Goal: Information Seeking & Learning: Check status

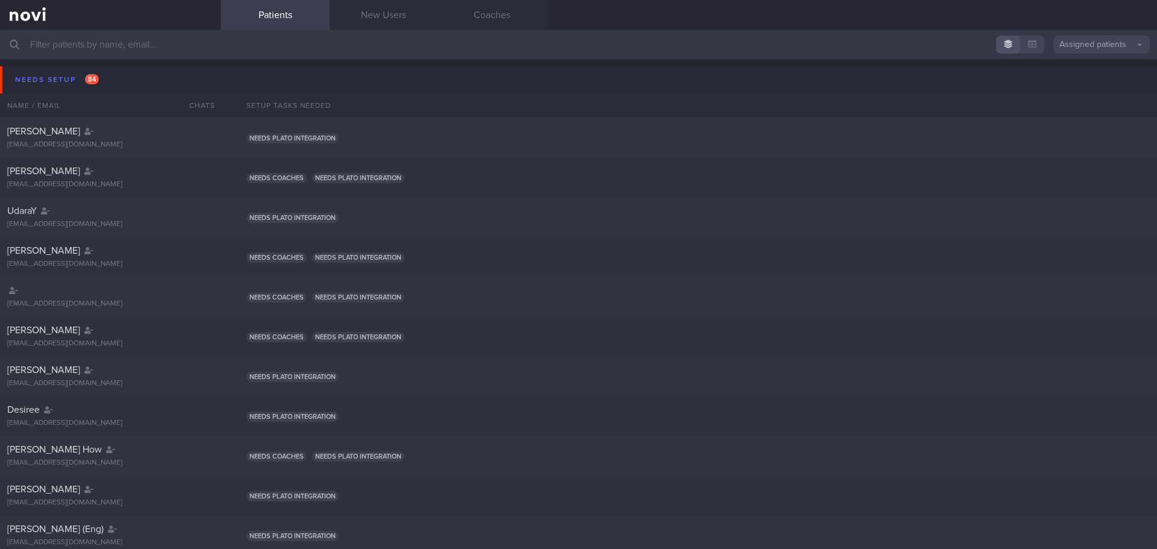
click at [1068, 41] on button "Assigned patients" at bounding box center [1102, 45] width 96 height 18
click at [1090, 98] on button "Archived patients" at bounding box center [1102, 101] width 96 height 18
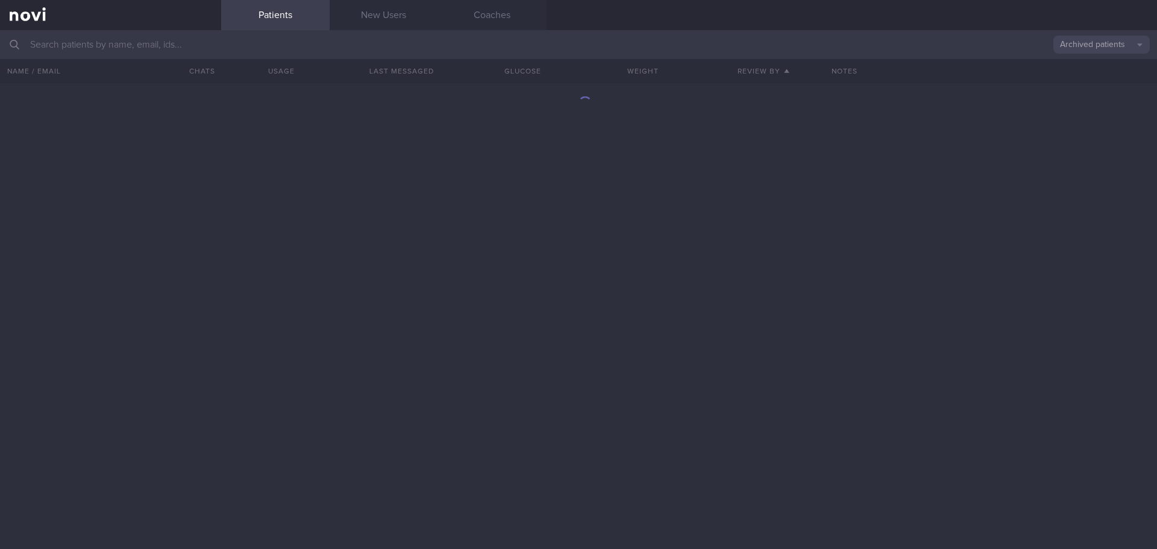
click at [359, 48] on input "text" at bounding box center [578, 44] width 1157 height 29
type input "d"
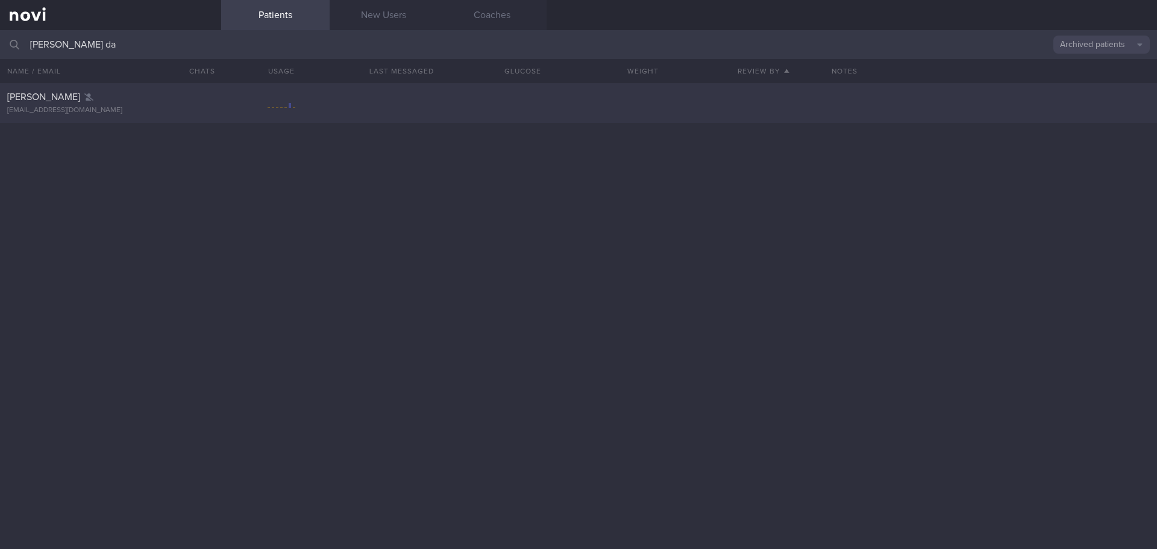
type input "[PERSON_NAME] da"
click at [165, 107] on div "[EMAIL_ADDRESS][DOMAIN_NAME]" at bounding box center [110, 110] width 207 height 9
select select "7"
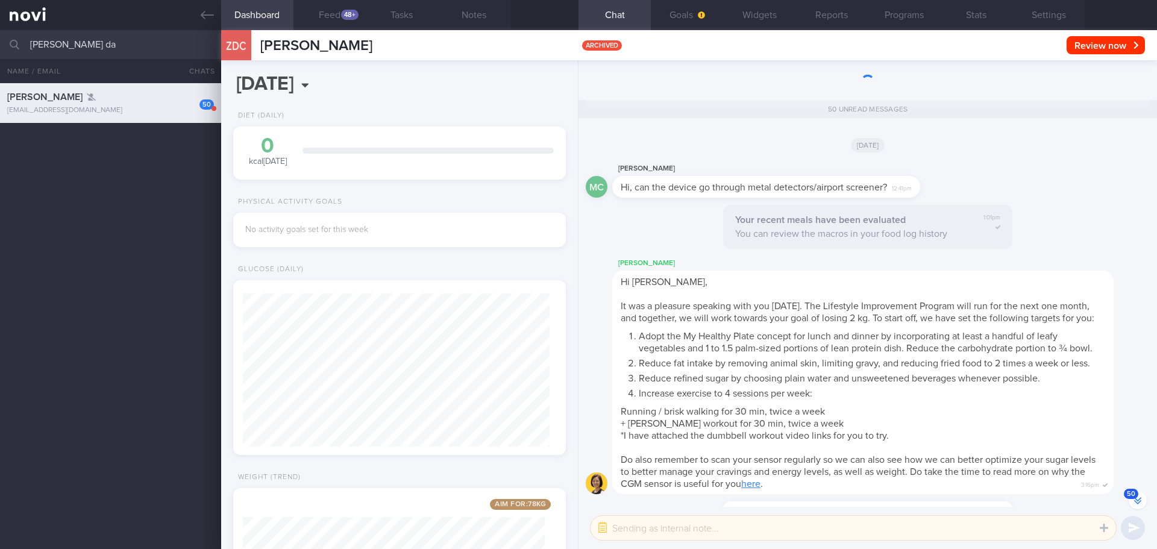
scroll to position [-4844, 0]
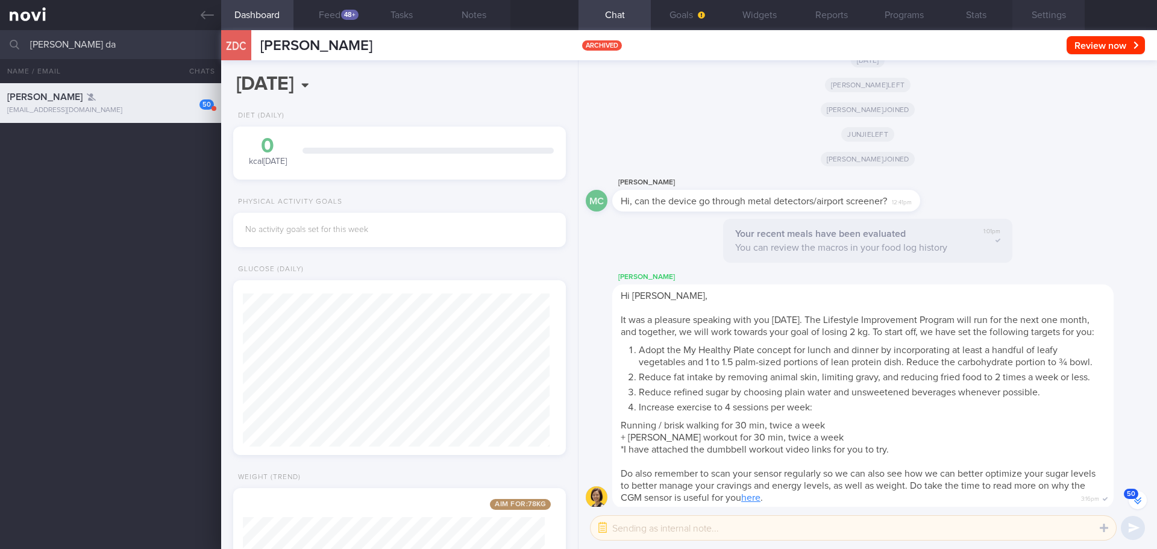
click at [1052, 19] on button "Settings" at bounding box center [1049, 15] width 72 height 30
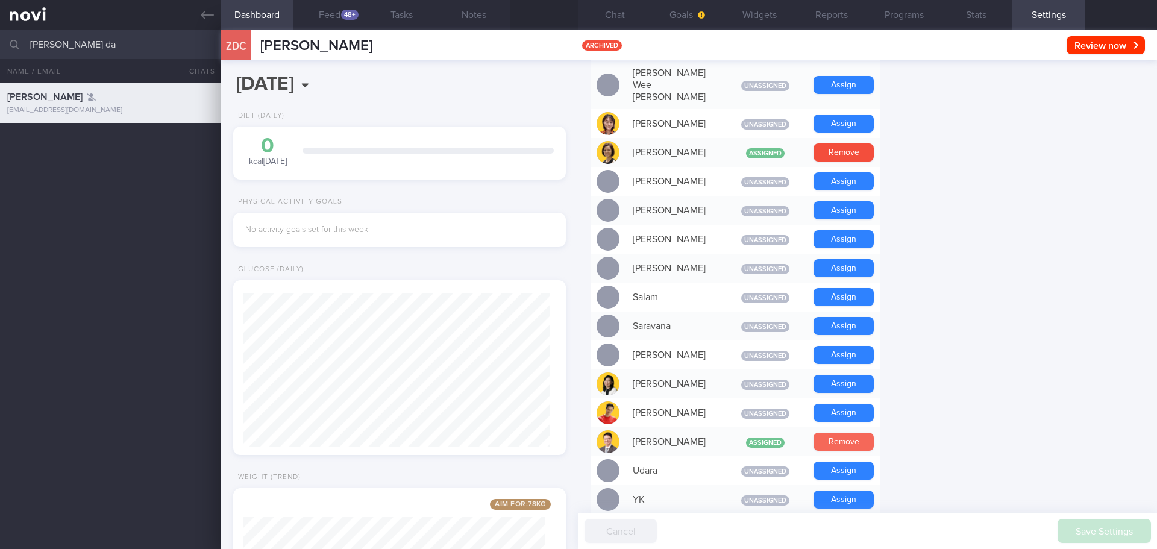
scroll to position [661, 0]
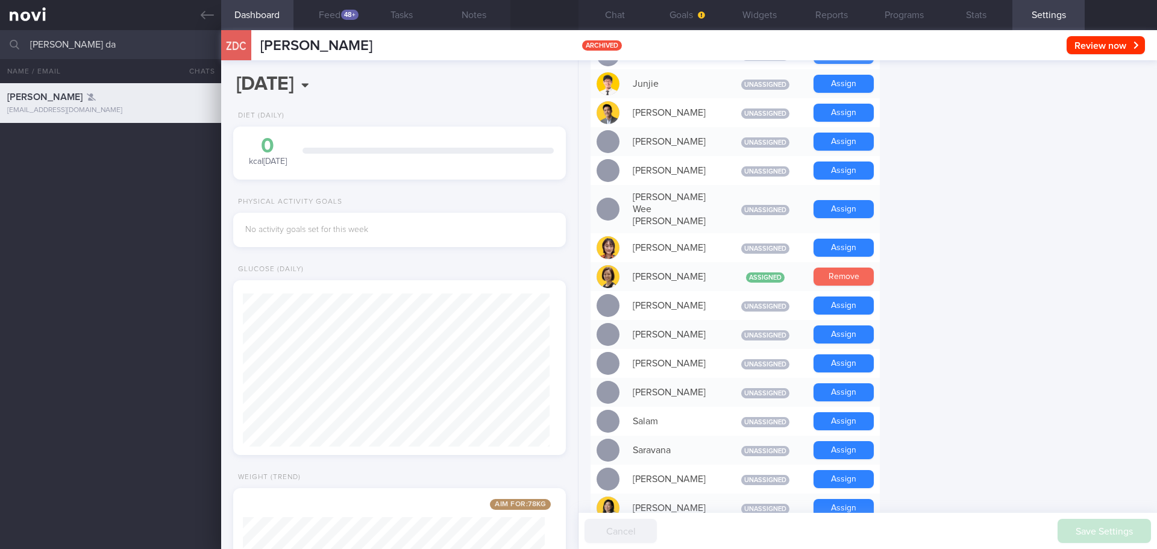
click at [846, 268] on button "Remove" at bounding box center [844, 277] width 60 height 18
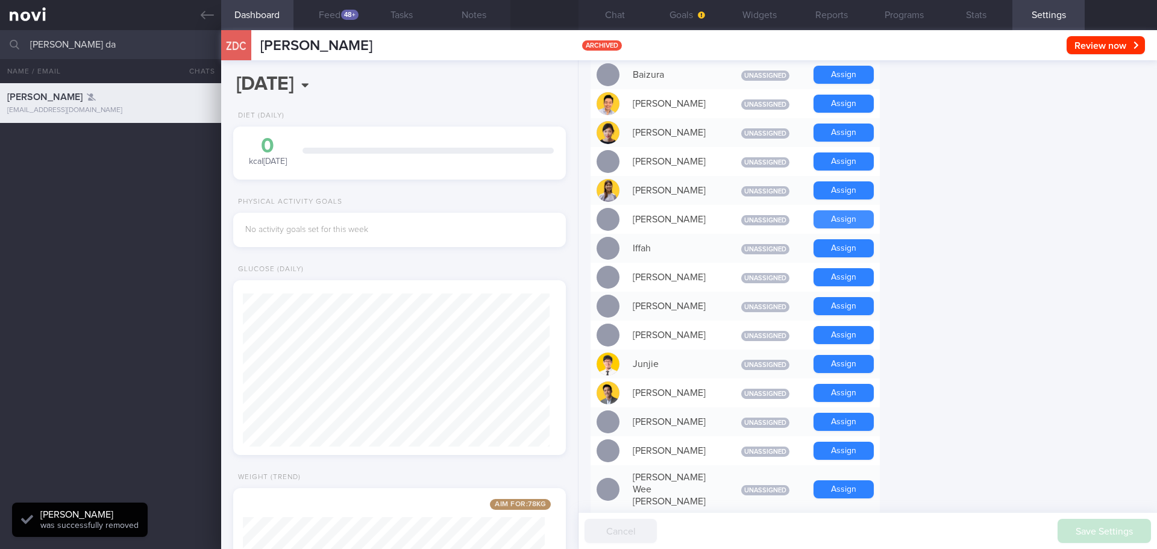
scroll to position [360, 0]
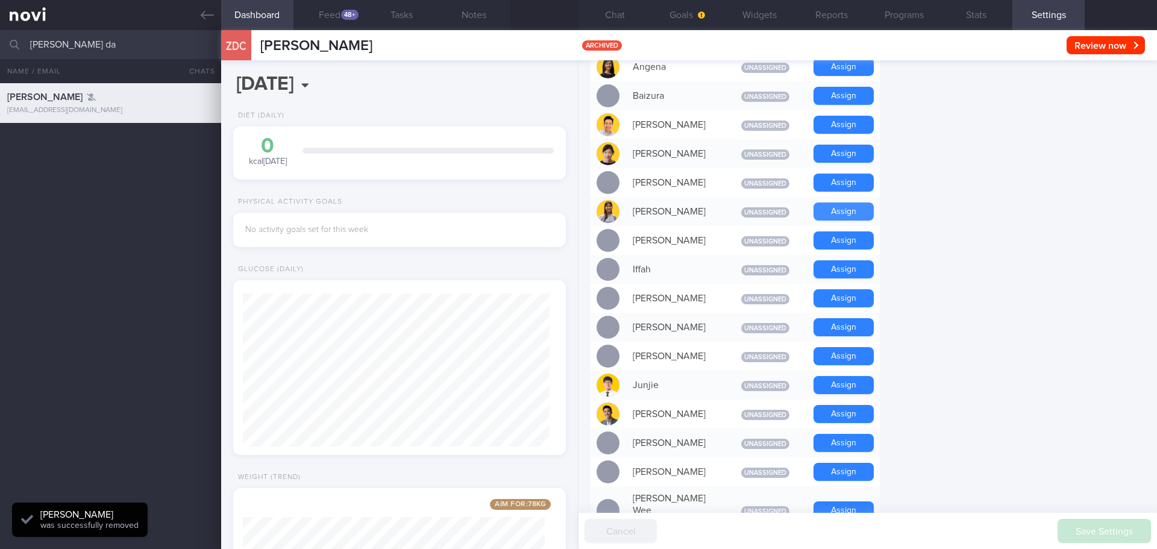
click at [839, 215] on button "Assign" at bounding box center [844, 212] width 60 height 18
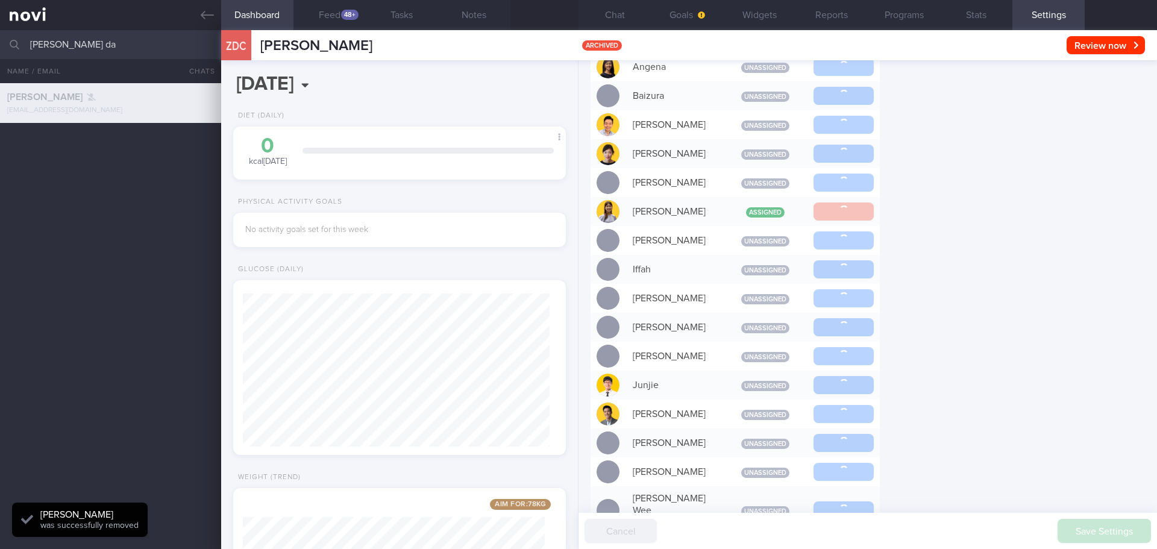
click at [943, 228] on div "Settings Profile Display Name Zong Da Chua Email maxzd1007@gmail.com Login Meth…" at bounding box center [868, 304] width 579 height 489
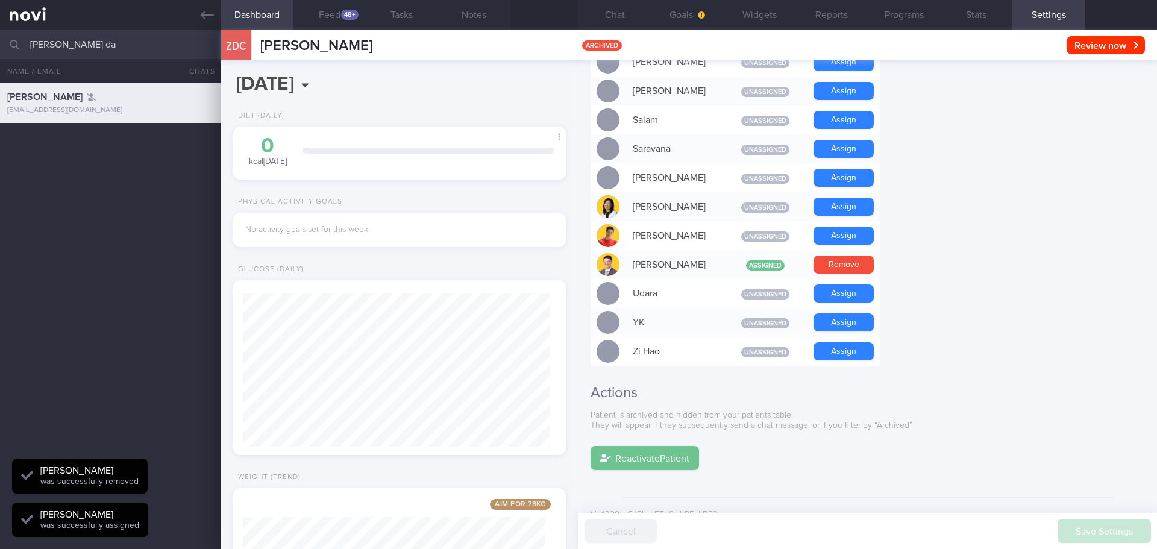
scroll to position [153, 307]
click at [674, 446] on button "Reactivate Patient" at bounding box center [645, 458] width 108 height 24
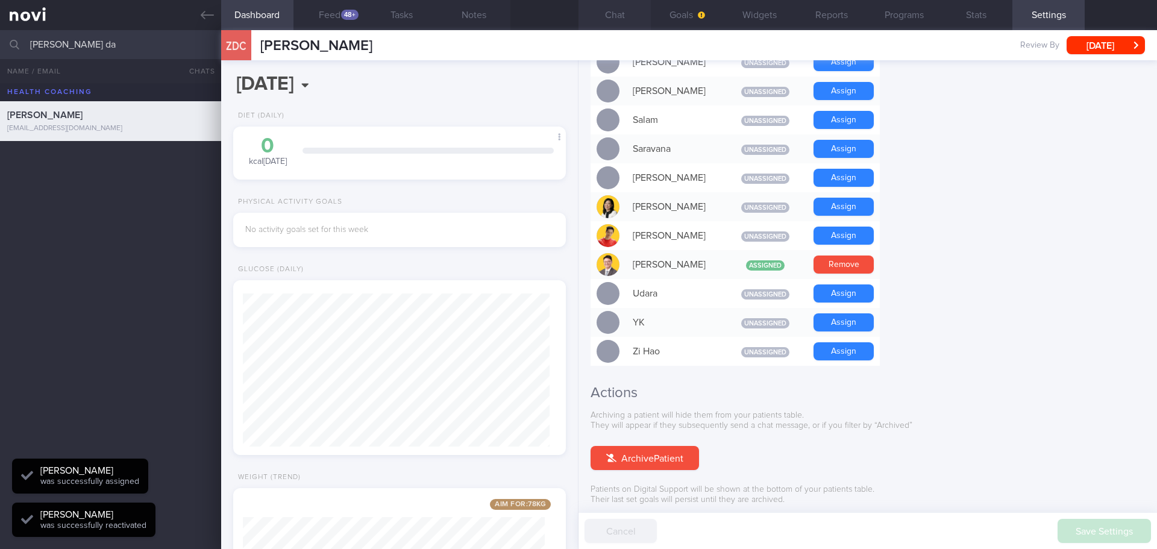
scroll to position [-5263, 0]
click at [630, 22] on button "Chat" at bounding box center [615, 15] width 72 height 30
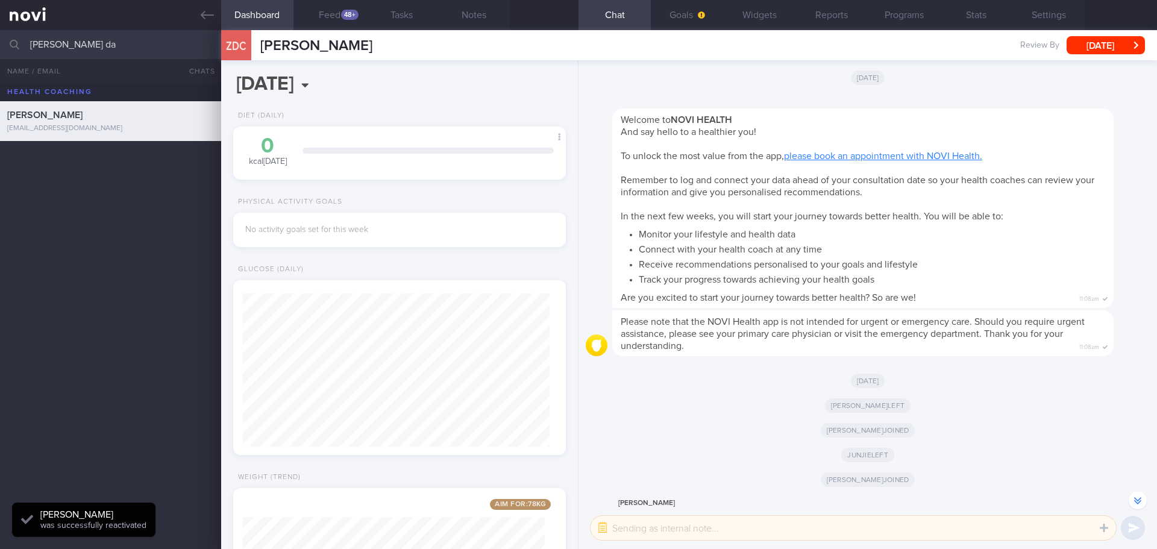
click at [1029, 392] on div "Joel left" at bounding box center [868, 400] width 564 height 25
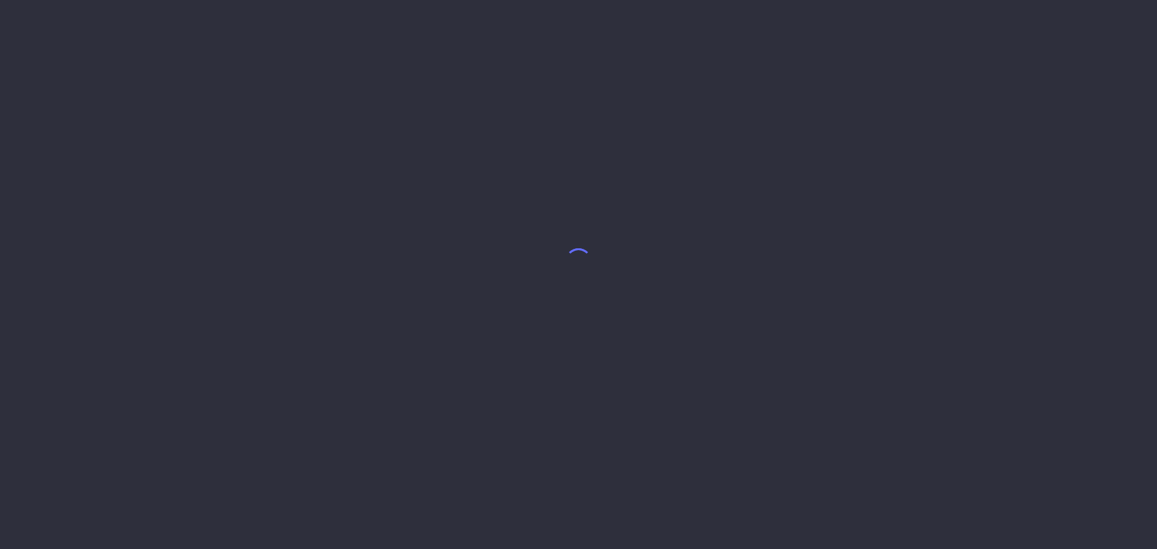
select select "7"
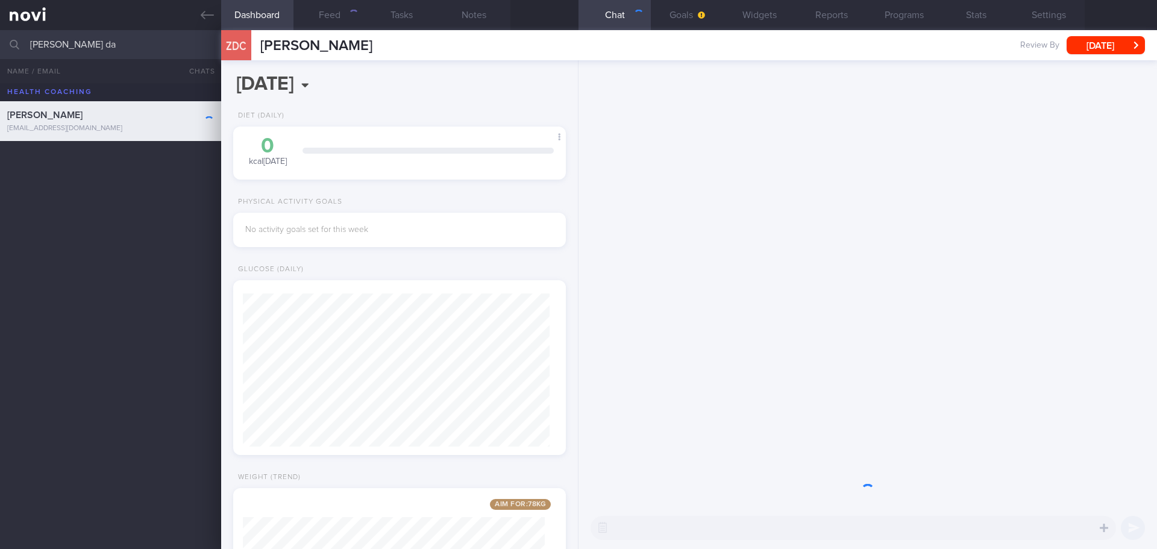
scroll to position [153, 307]
click at [330, 25] on button "Feed" at bounding box center [330, 15] width 72 height 30
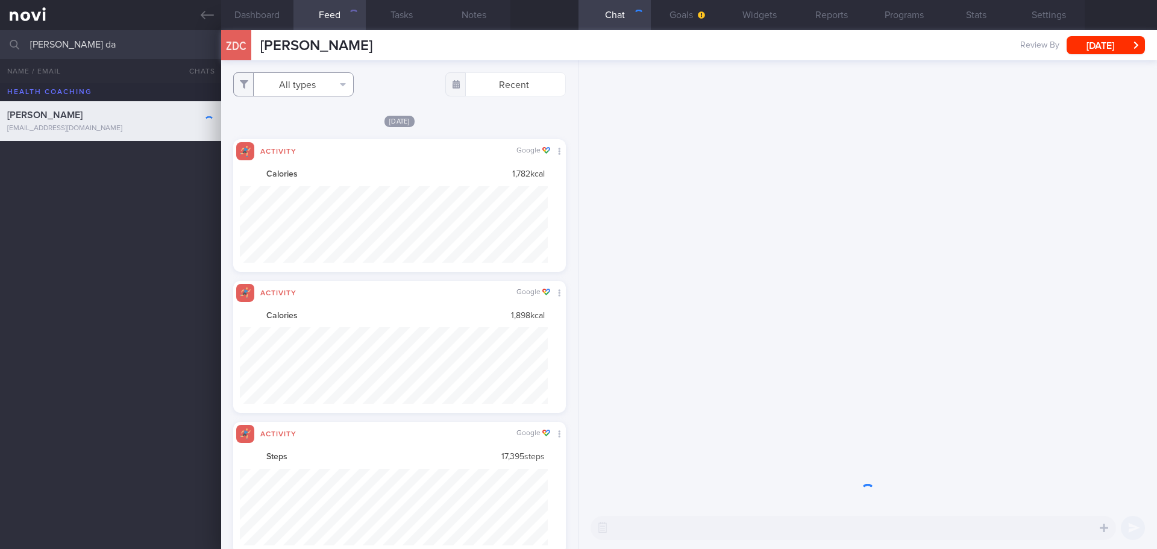
click at [328, 95] on button "All types" at bounding box center [293, 84] width 121 height 24
click at [313, 124] on button "Activity" at bounding box center [293, 126] width 119 height 18
checkbox input "false"
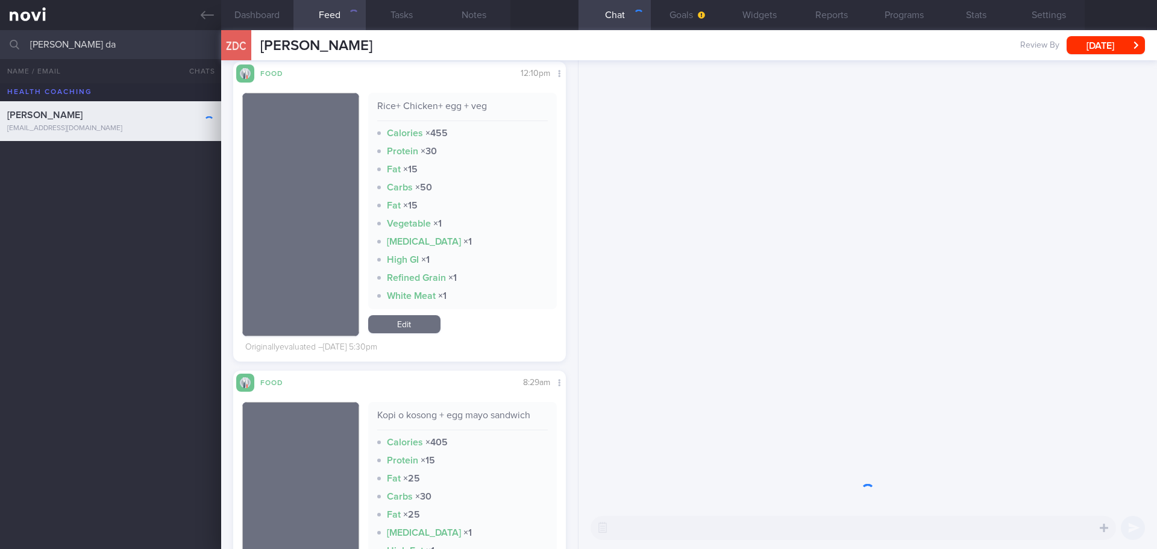
scroll to position [723, 0]
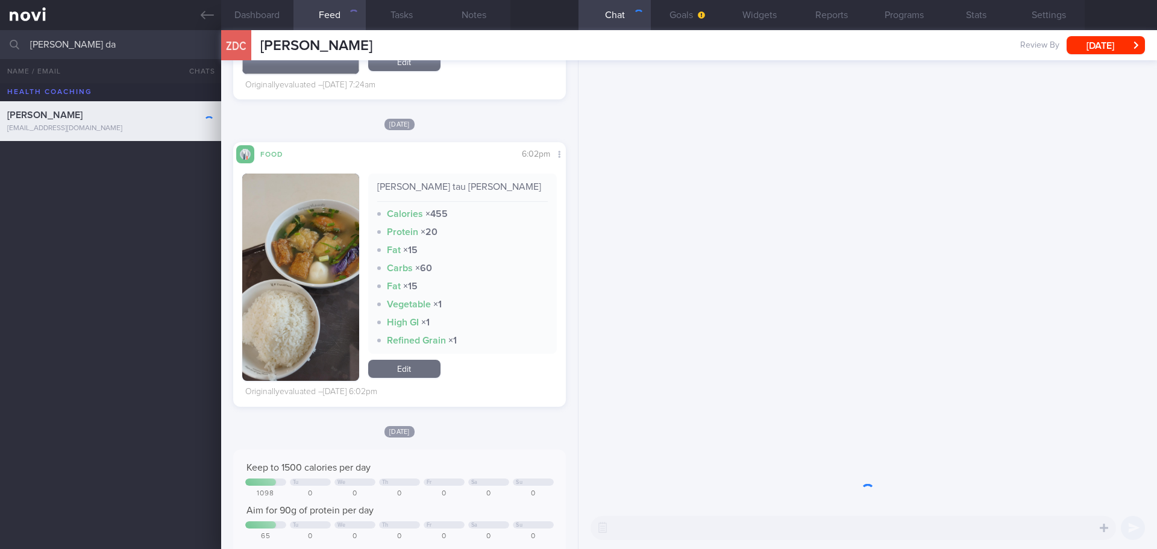
click at [318, 246] on button "button" at bounding box center [300, 277] width 117 height 207
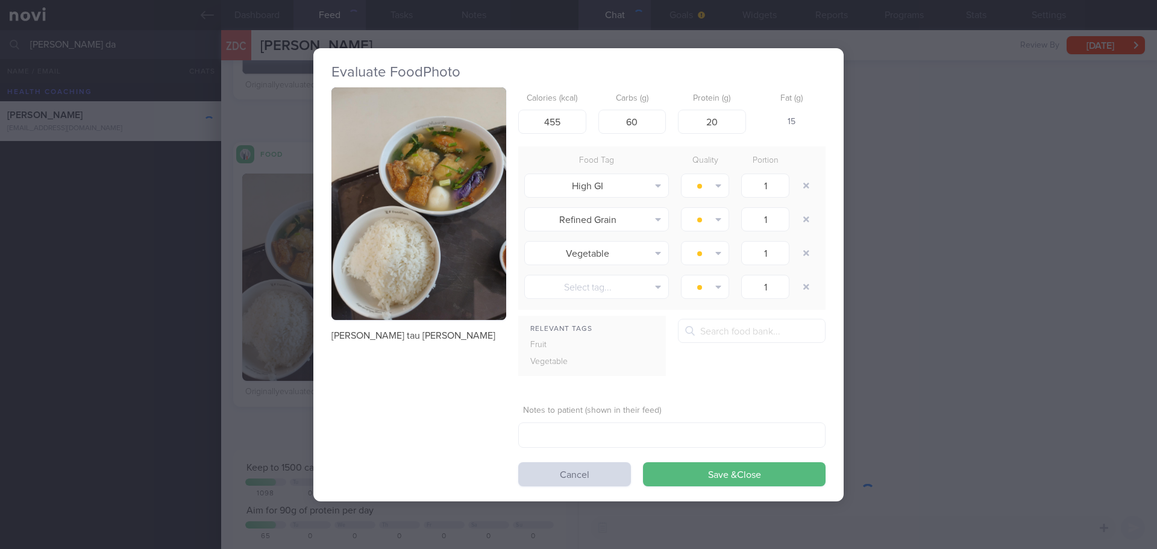
click at [495, 200] on button "button" at bounding box center [419, 203] width 175 height 233
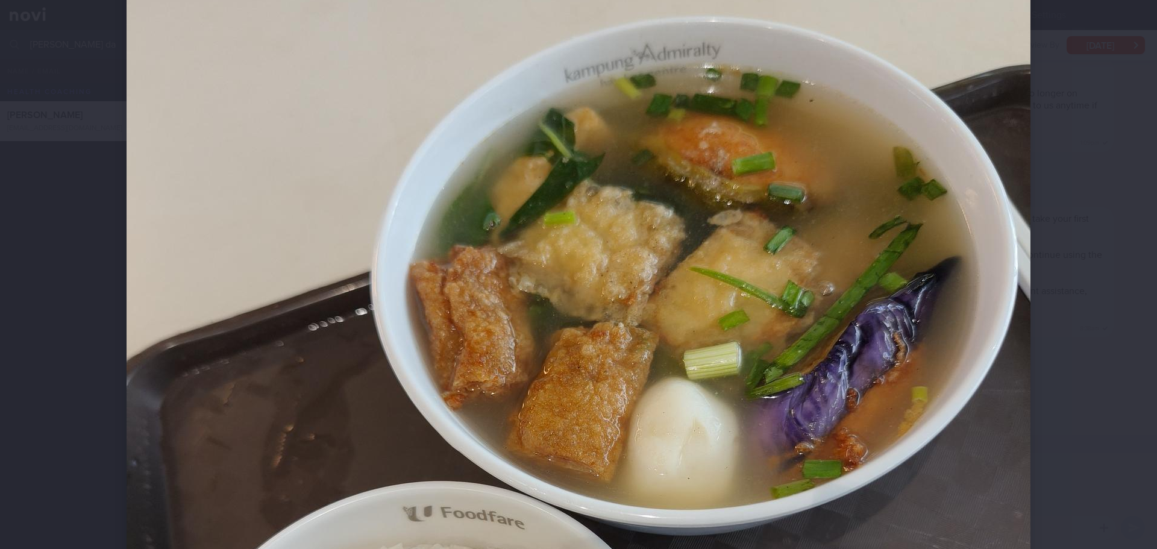
click at [1064, 180] on div at bounding box center [578, 470] width 1001 height 1302
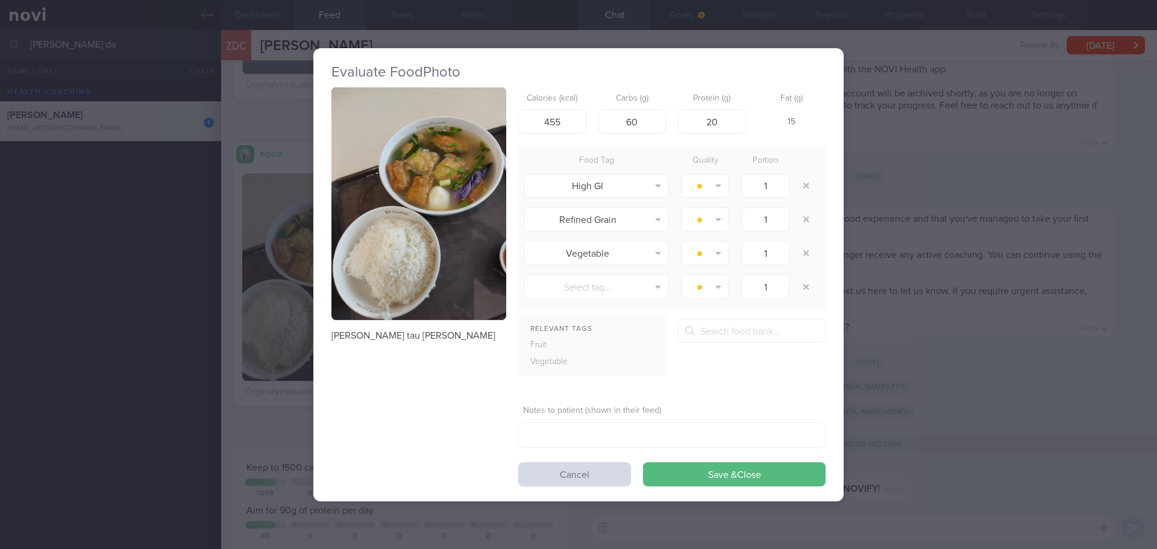
click at [1064, 180] on div "Evaluate Food Photo [PERSON_NAME] tau [PERSON_NAME] Calories (kcal) 455 Carbs (…" at bounding box center [578, 274] width 1157 height 549
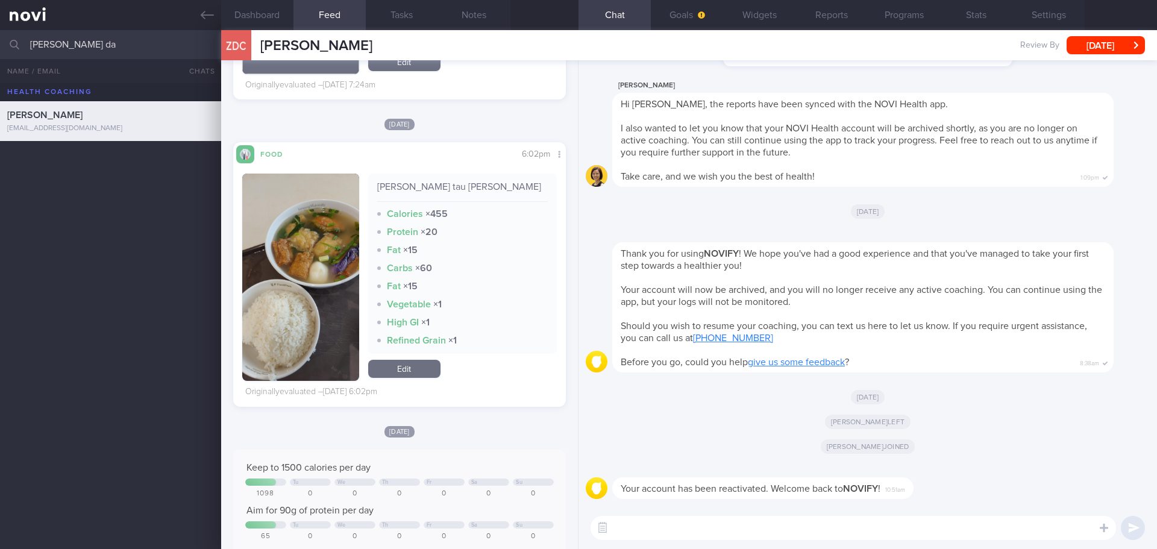
click at [319, 282] on button "button" at bounding box center [300, 277] width 117 height 207
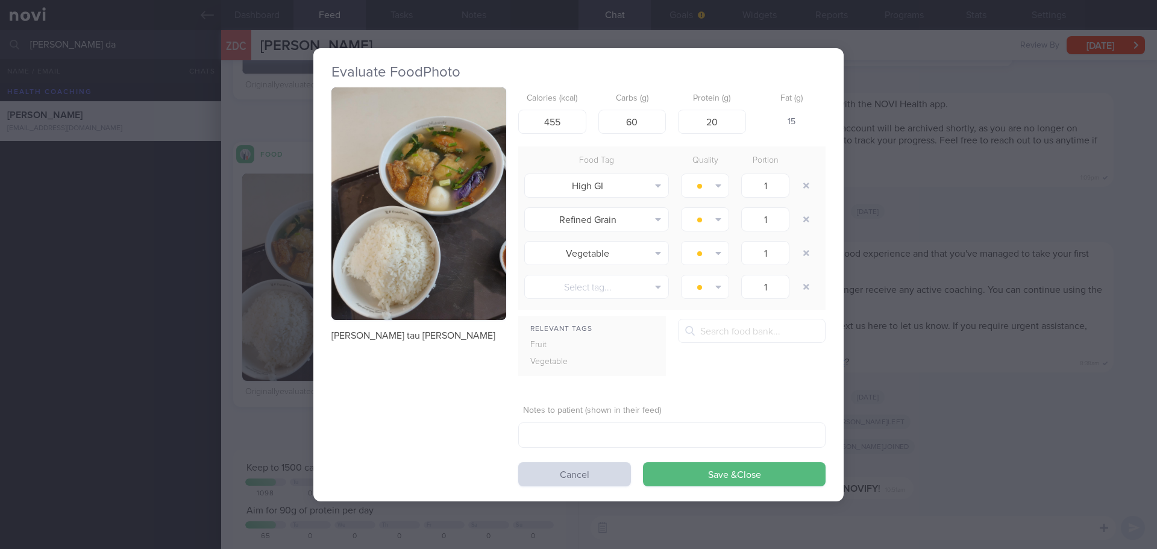
click at [894, 360] on div "Evaluate Food Photo [PERSON_NAME] tau [PERSON_NAME] Calories (kcal) 455 Carbs (…" at bounding box center [578, 274] width 1157 height 549
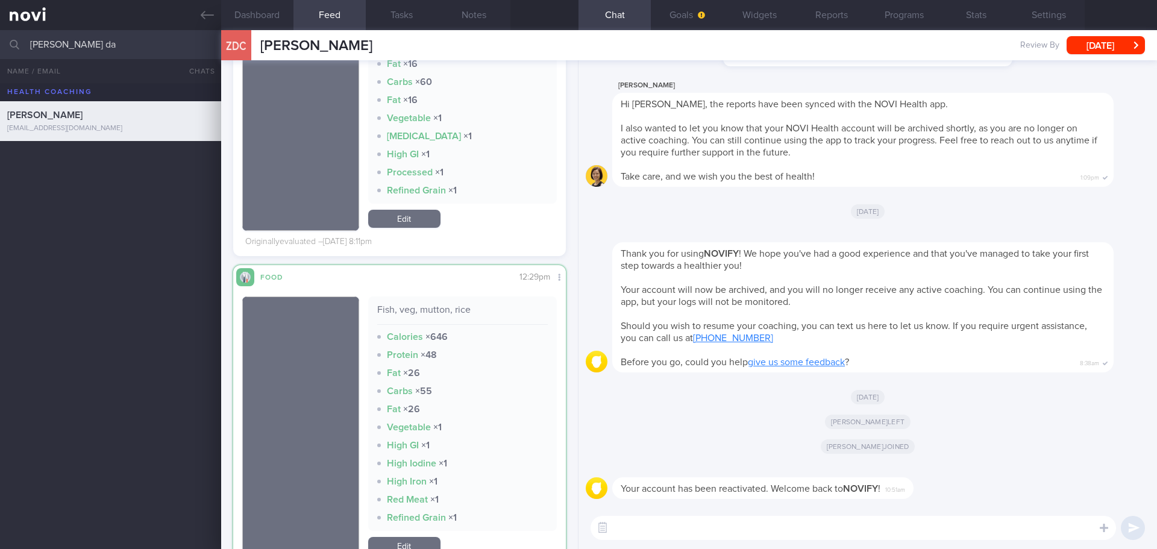
scroll to position [2348, 0]
click at [451, 309] on div "Fish, veg, mutton, rice" at bounding box center [462, 314] width 171 height 21
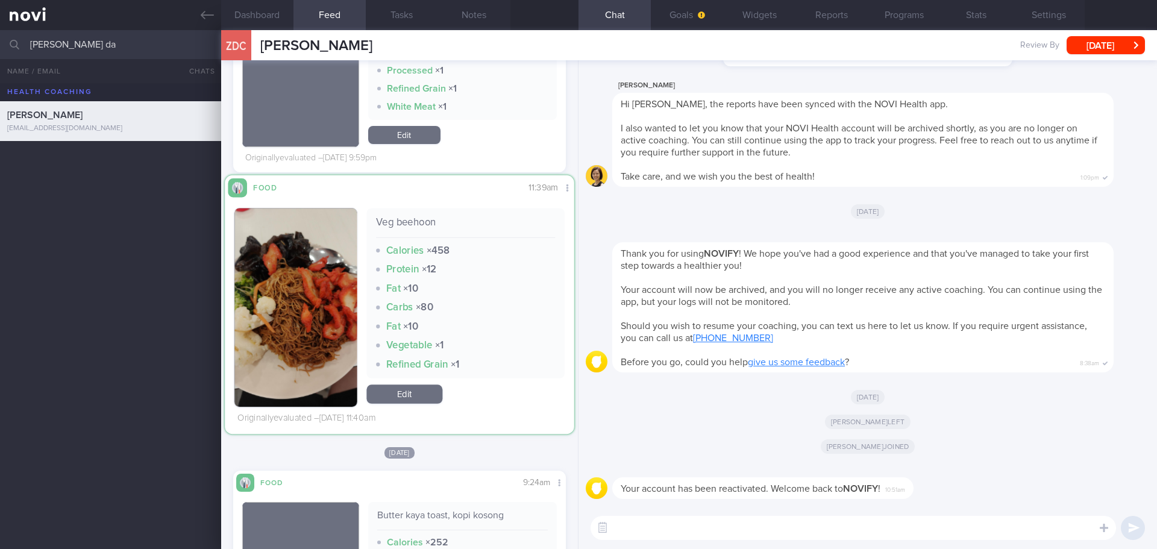
scroll to position [197, 313]
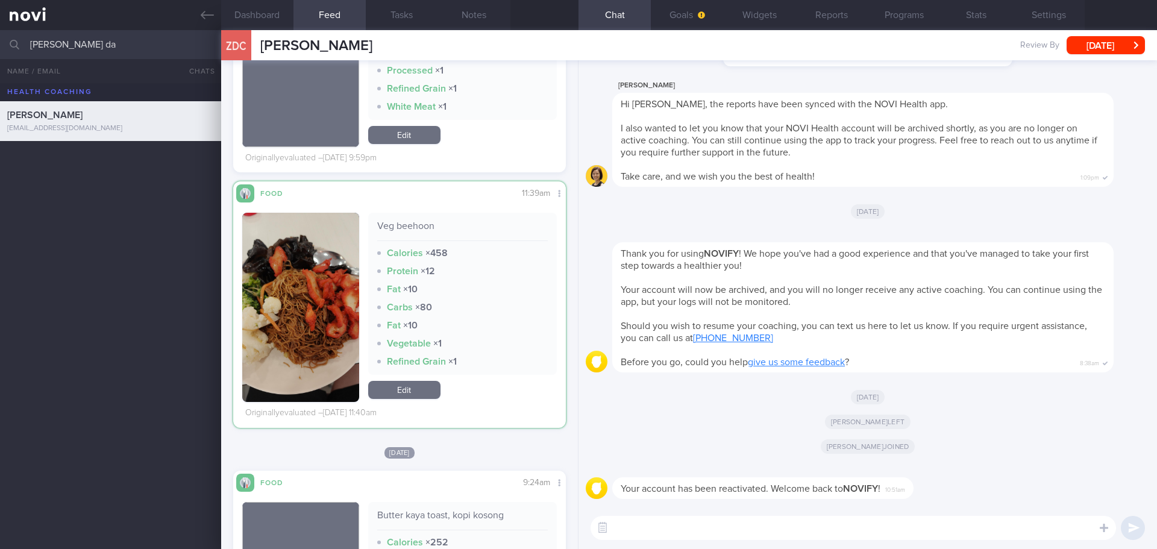
click at [281, 264] on img "button" at bounding box center [300, 307] width 117 height 189
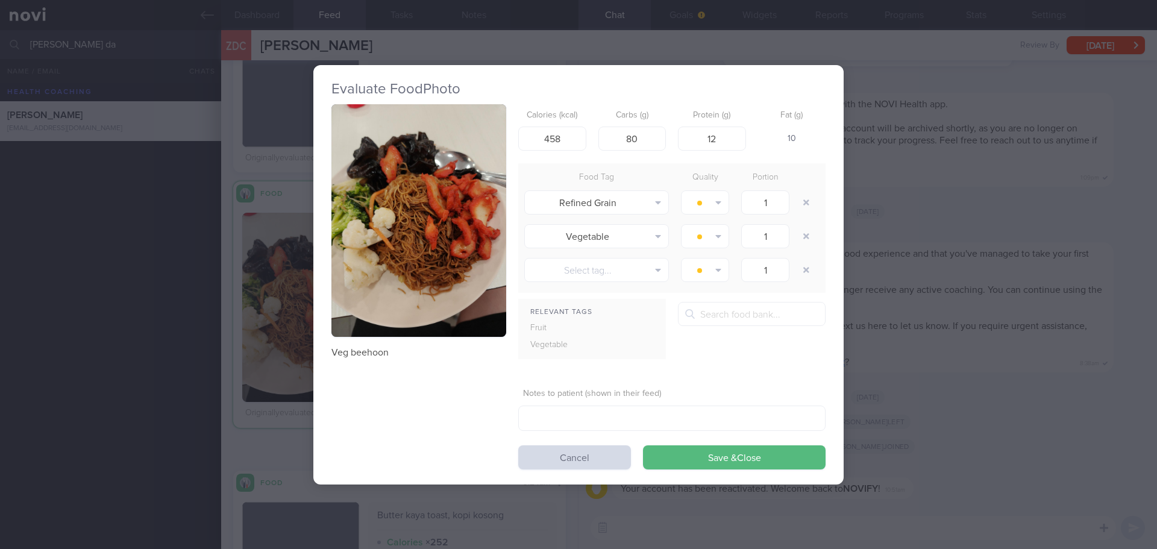
click at [378, 206] on button "button" at bounding box center [419, 220] width 175 height 233
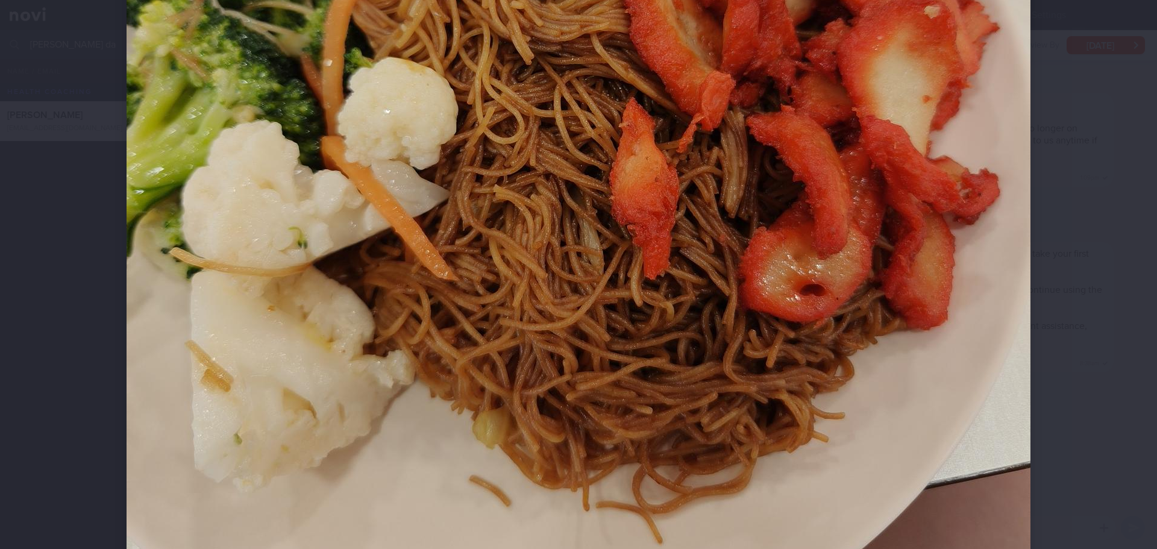
scroll to position [542, 0]
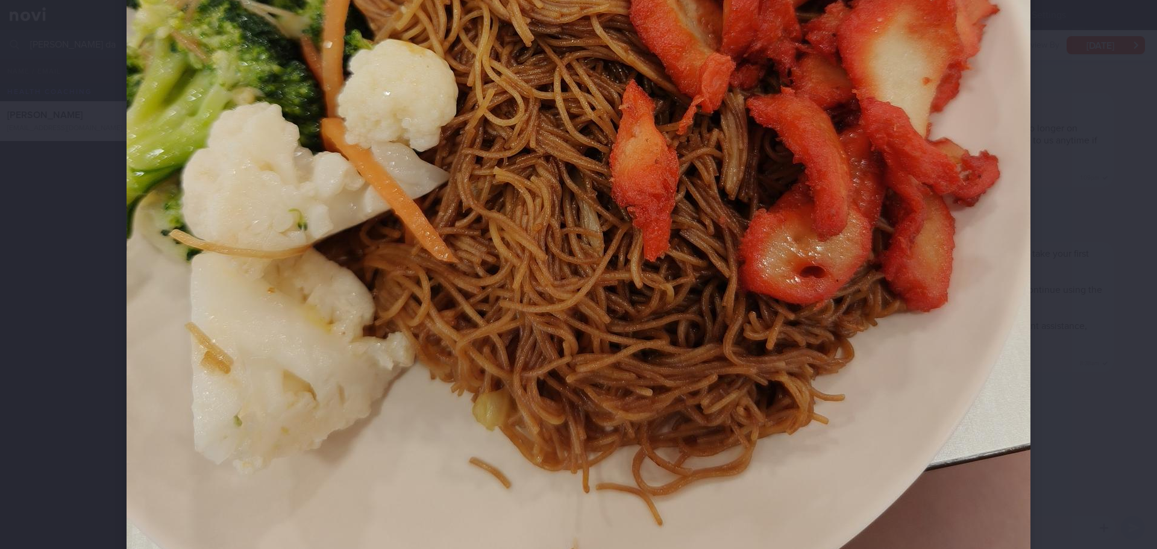
click at [1052, 240] on div at bounding box center [578, 109] width 1001 height 1302
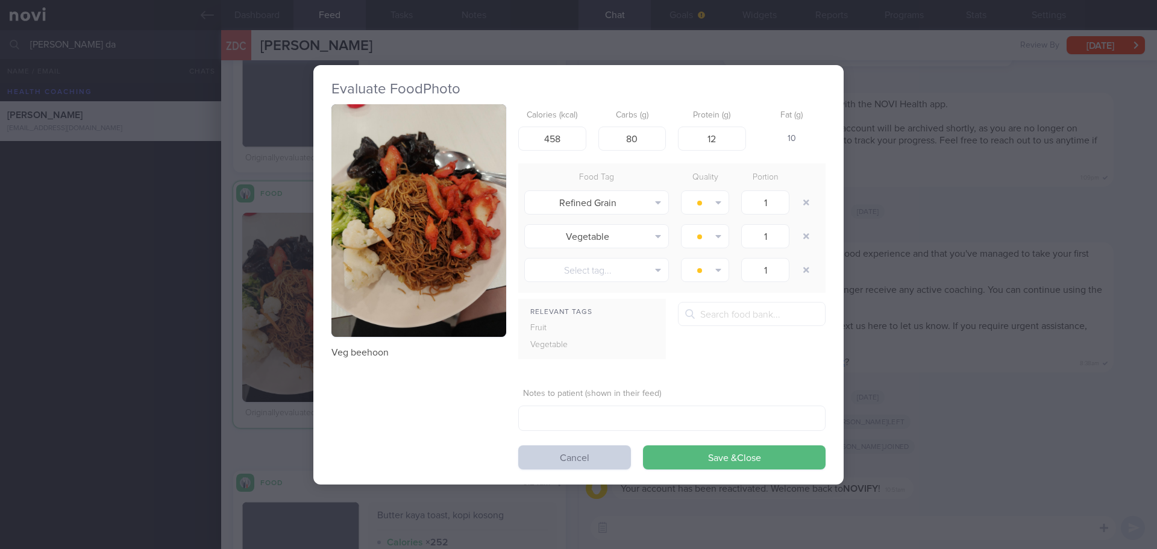
click at [606, 460] on button "Cancel" at bounding box center [574, 457] width 113 height 24
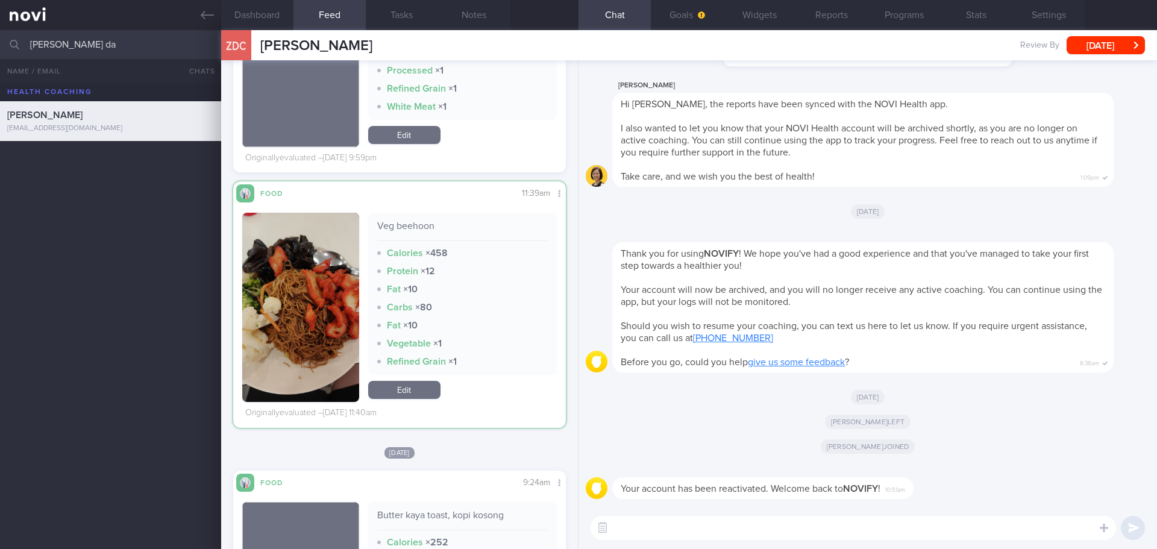
click at [301, 308] on button "button" at bounding box center [300, 307] width 117 height 189
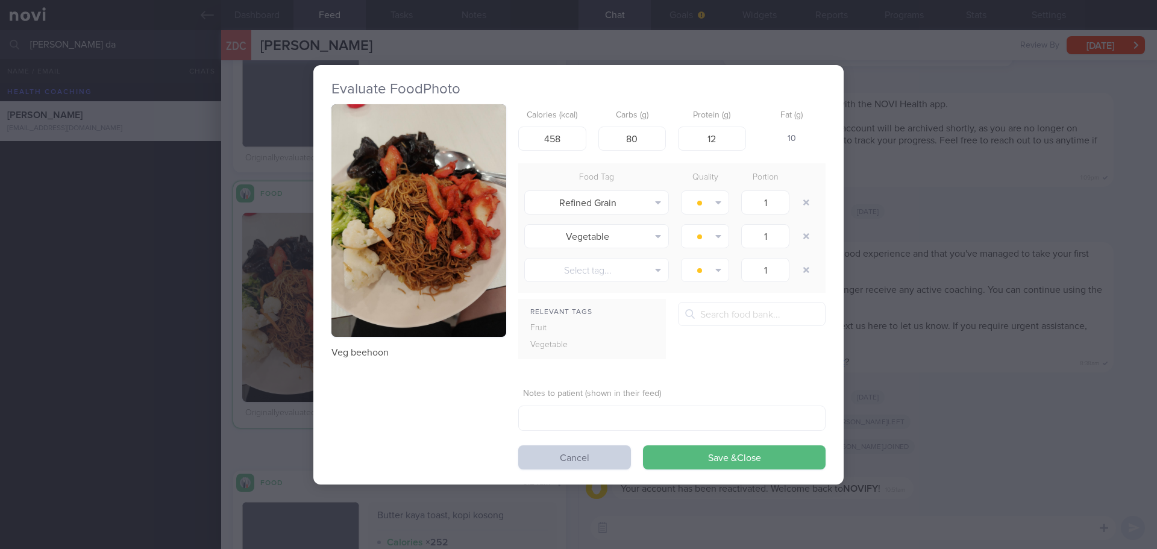
click at [549, 450] on button "Cancel" at bounding box center [574, 457] width 113 height 24
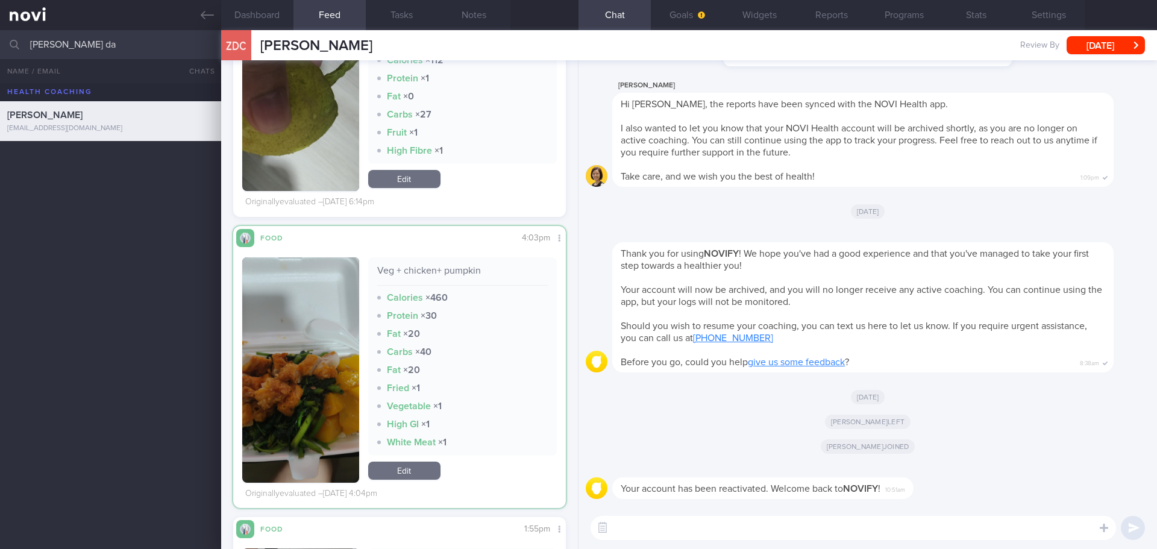
scroll to position [5554, 0]
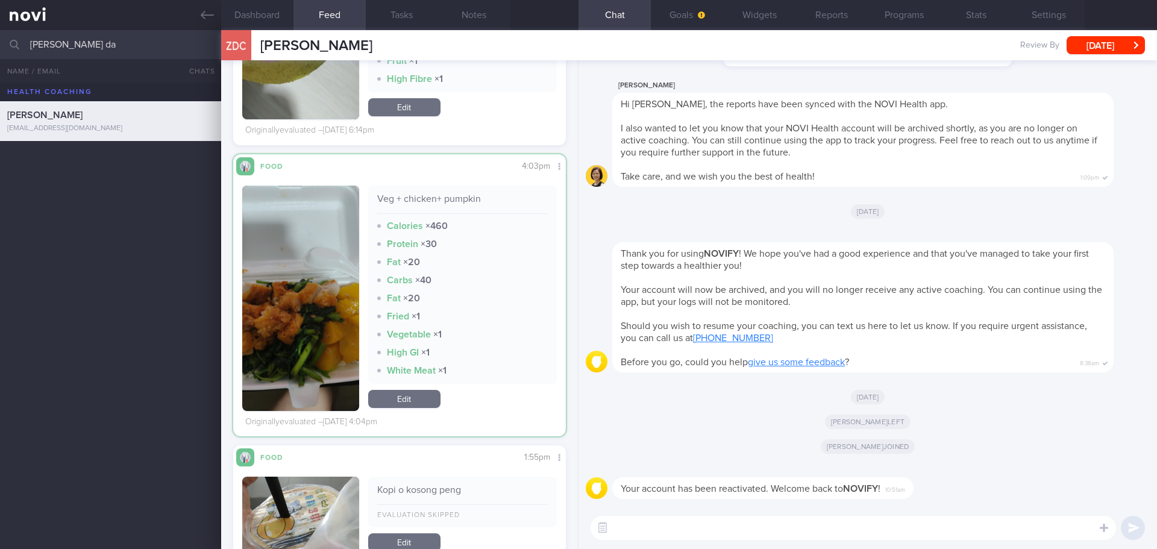
click at [309, 278] on button "button" at bounding box center [300, 298] width 117 height 225
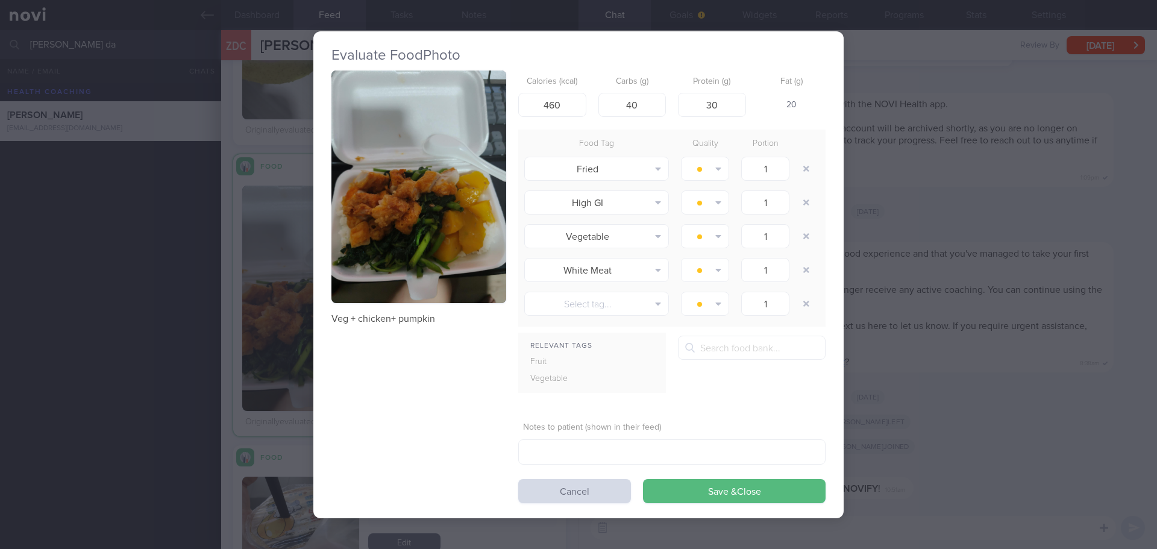
click at [438, 172] on button "button" at bounding box center [419, 187] width 175 height 233
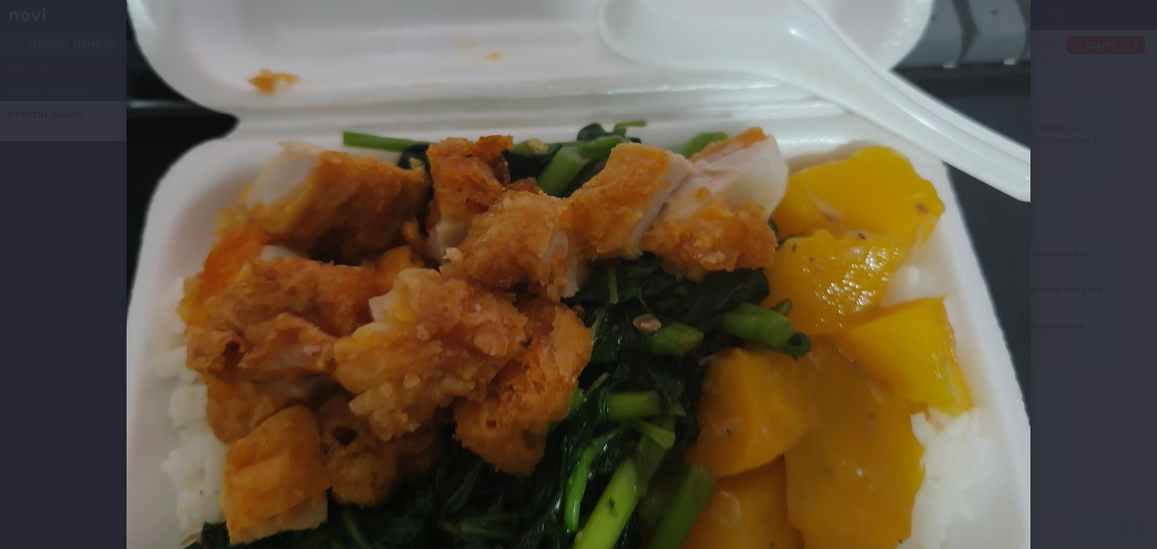
scroll to position [542, 0]
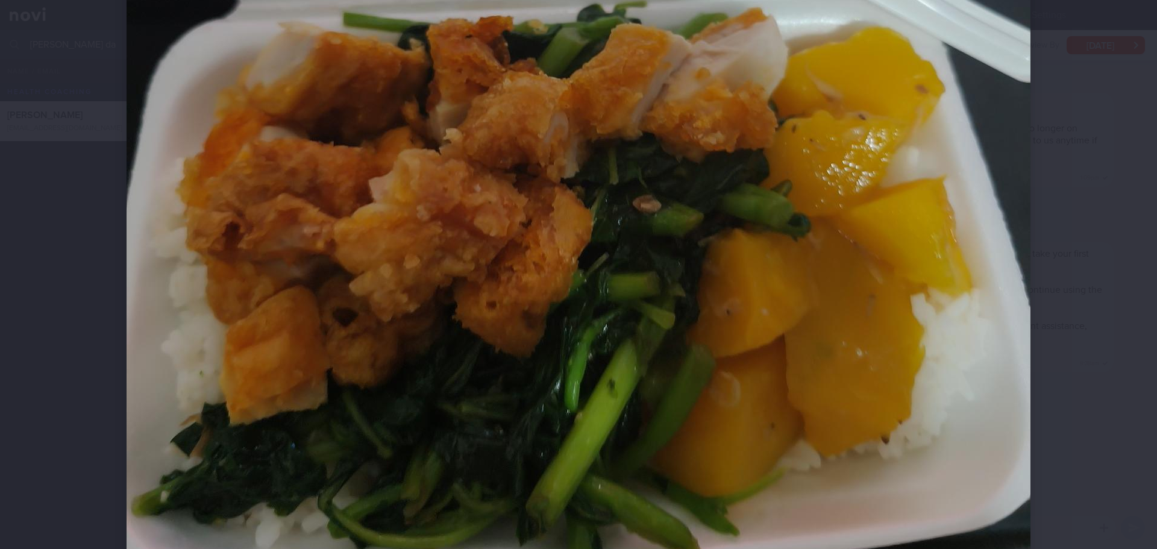
click at [1063, 226] on div at bounding box center [578, 109] width 1001 height 1302
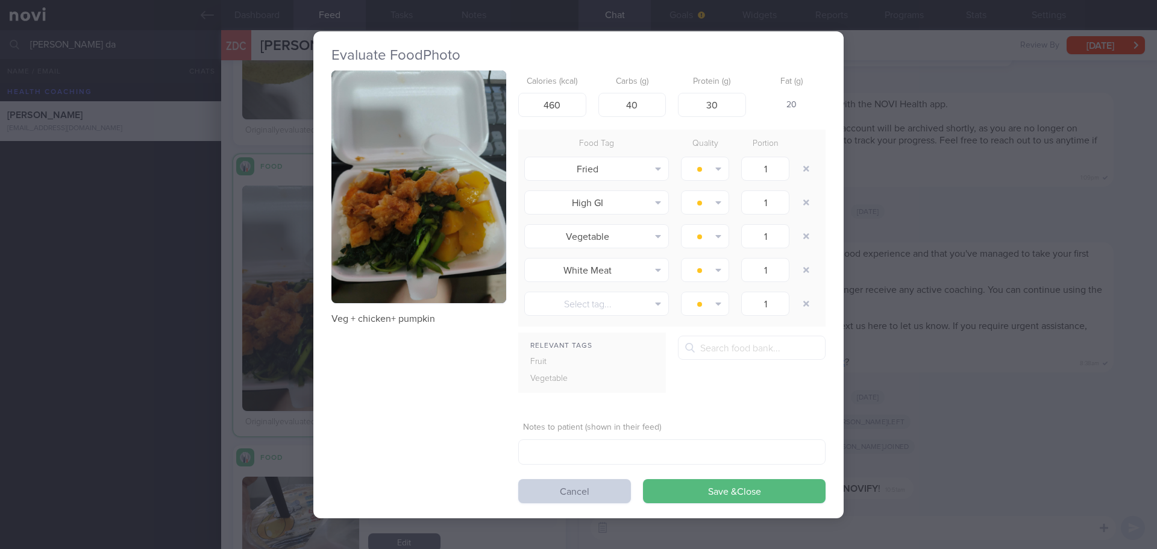
click at [544, 497] on button "Cancel" at bounding box center [574, 491] width 113 height 24
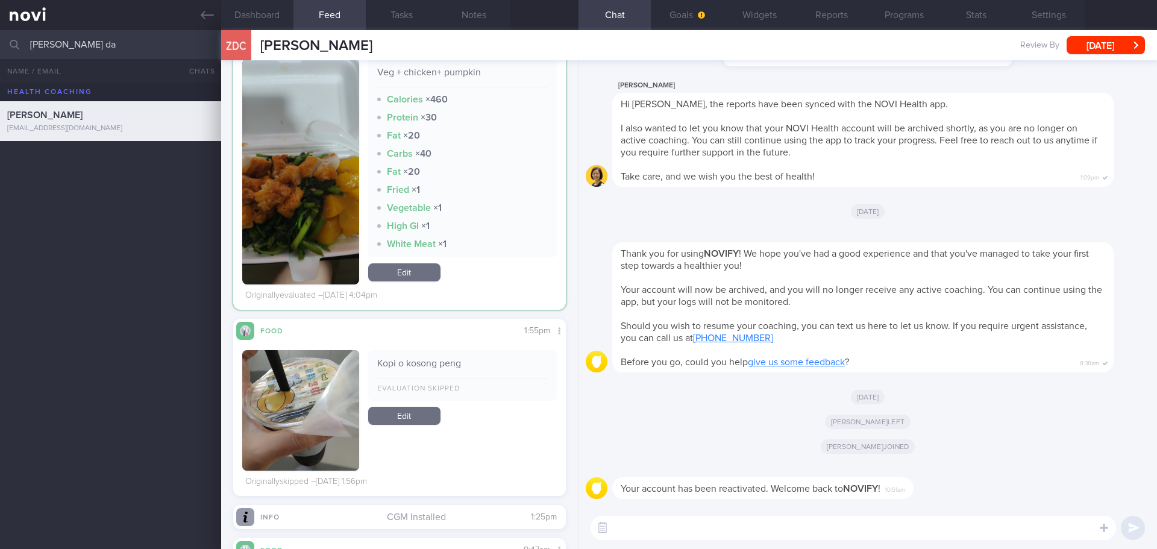
scroll to position [5554, 0]
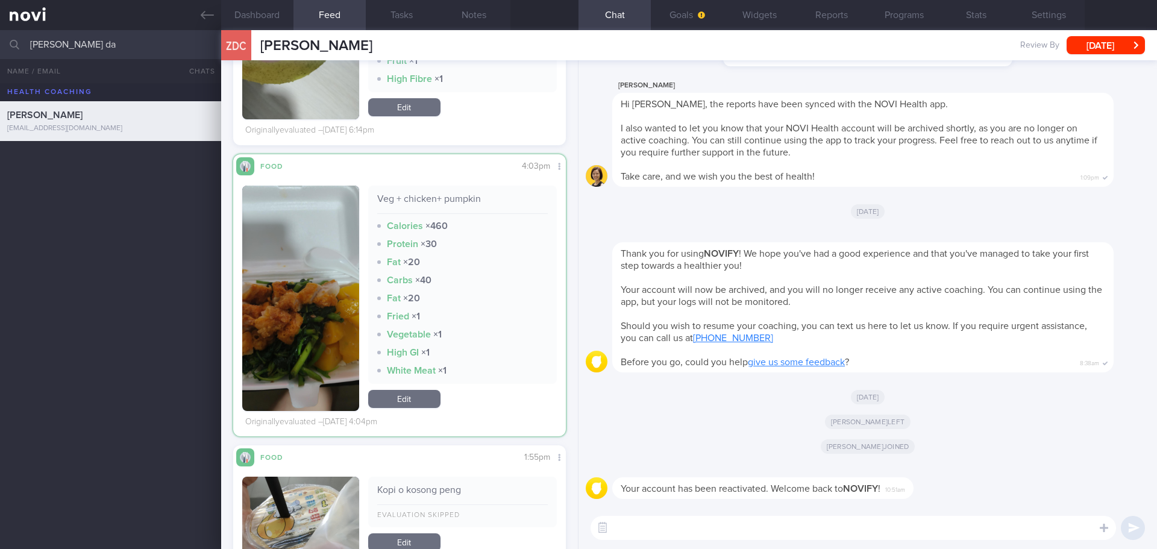
click at [271, 321] on button "button" at bounding box center [300, 298] width 117 height 225
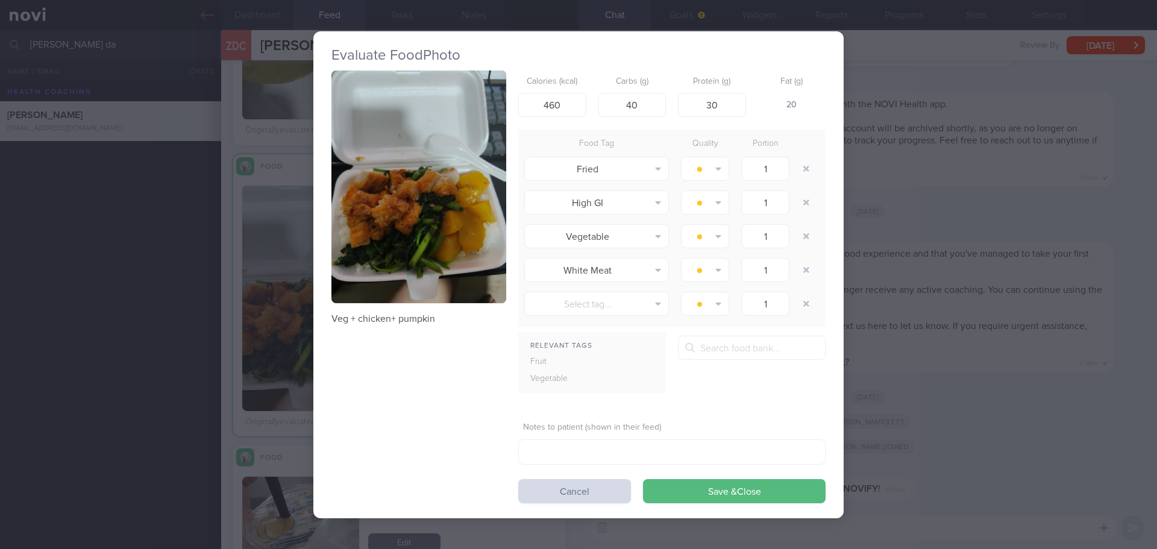
click at [379, 194] on button "button" at bounding box center [419, 187] width 175 height 233
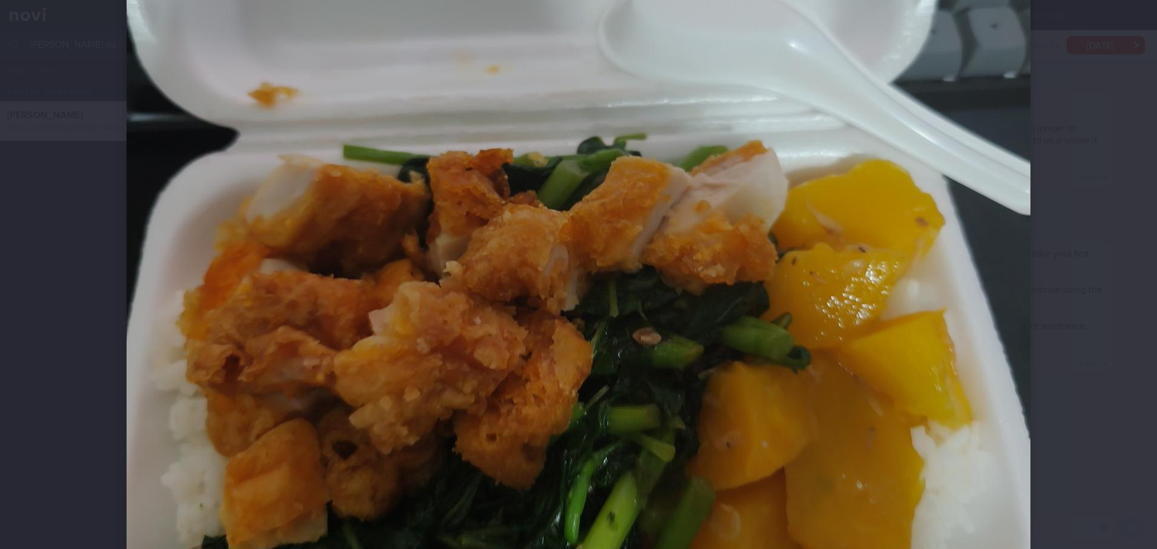
scroll to position [422, 0]
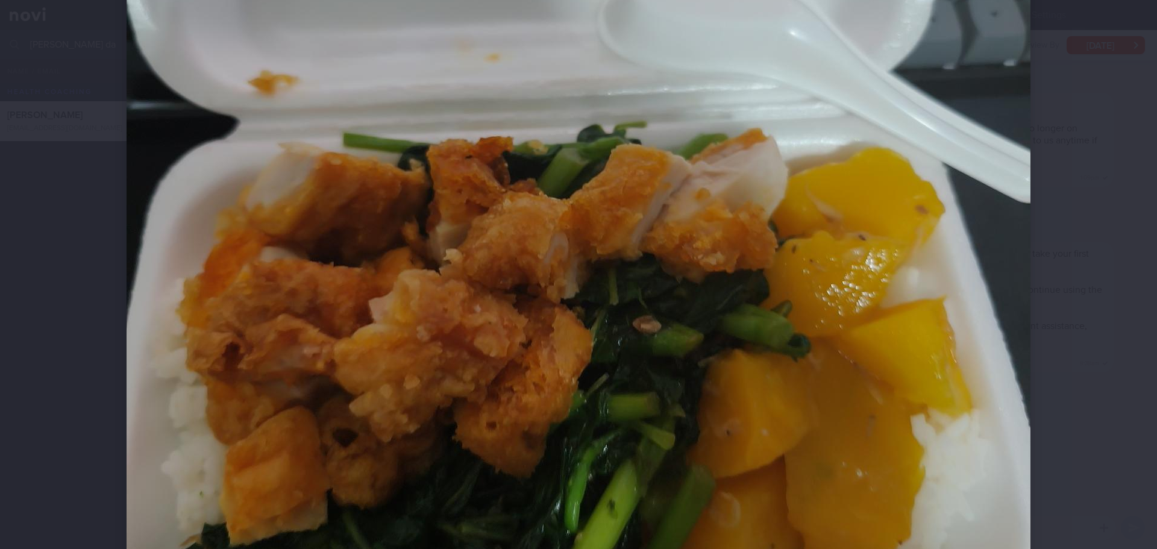
click at [1065, 198] on div at bounding box center [578, 229] width 1001 height 1302
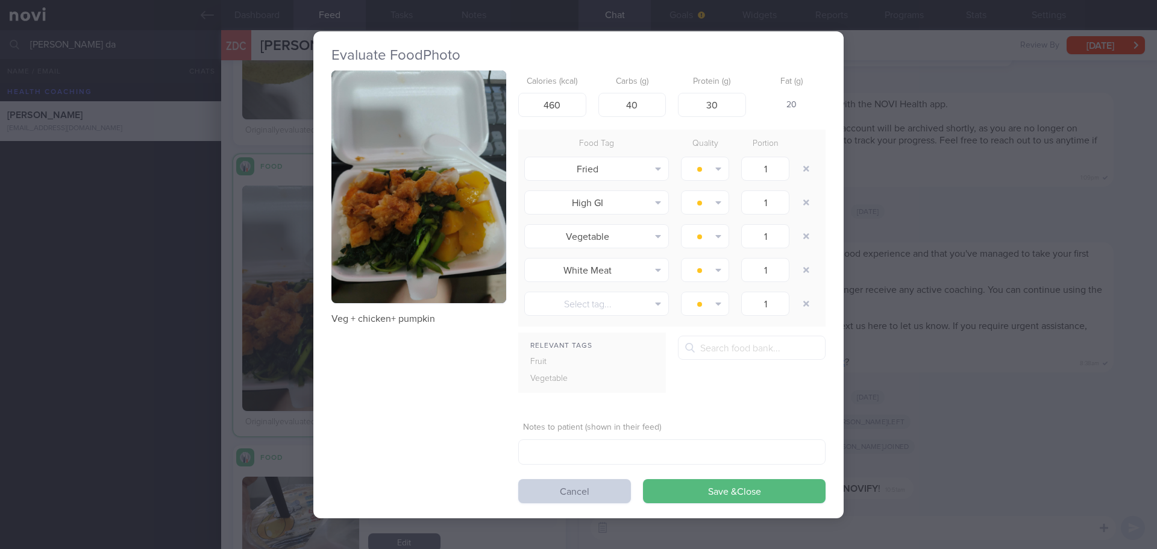
click at [579, 501] on button "Cancel" at bounding box center [574, 491] width 113 height 24
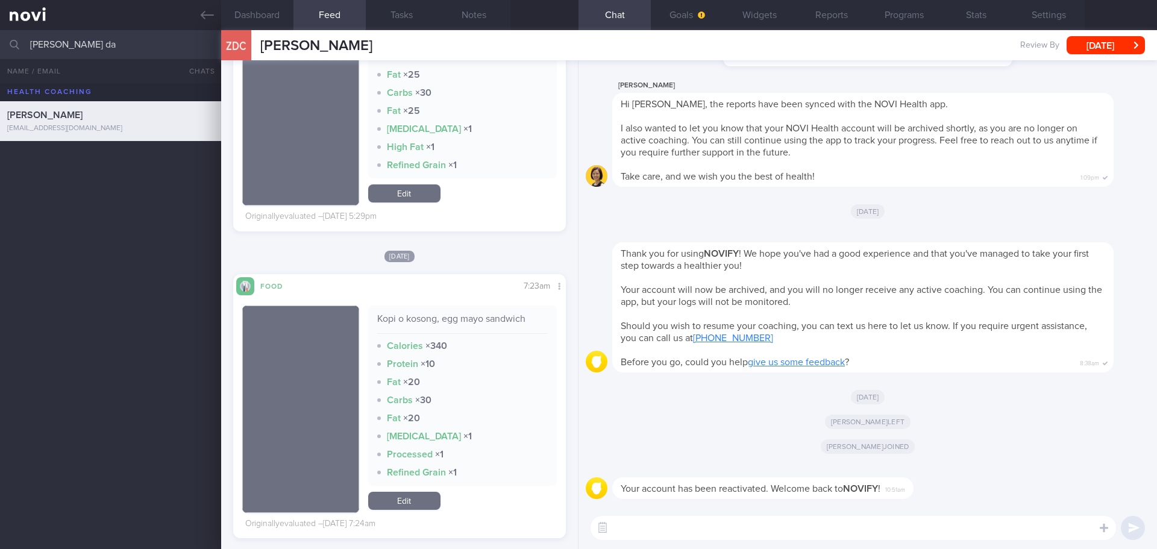
scroll to position [792, 0]
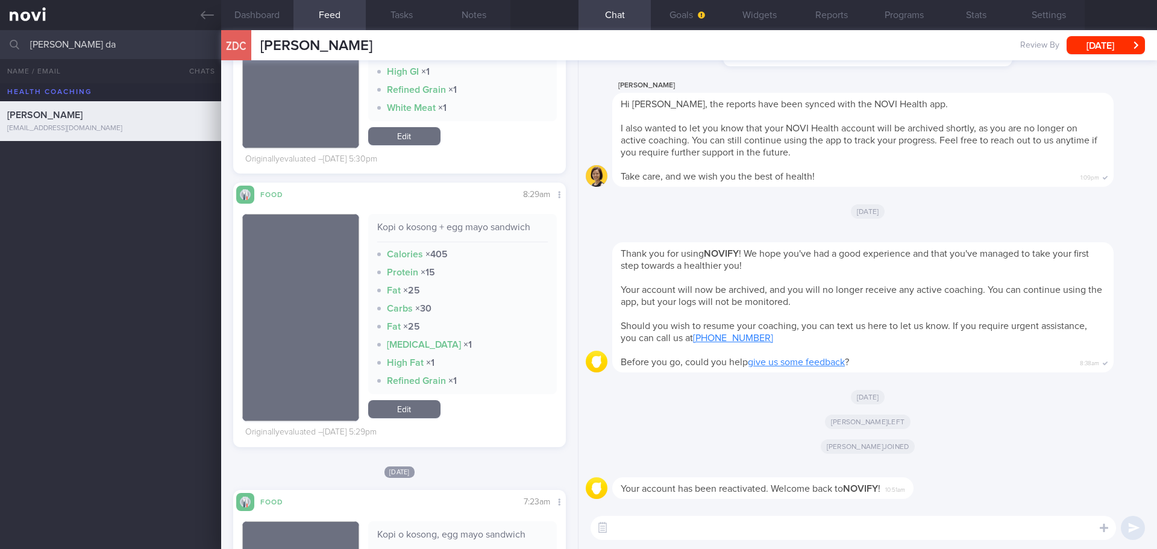
click at [1007, 241] on div at bounding box center [881, 235] width 538 height 14
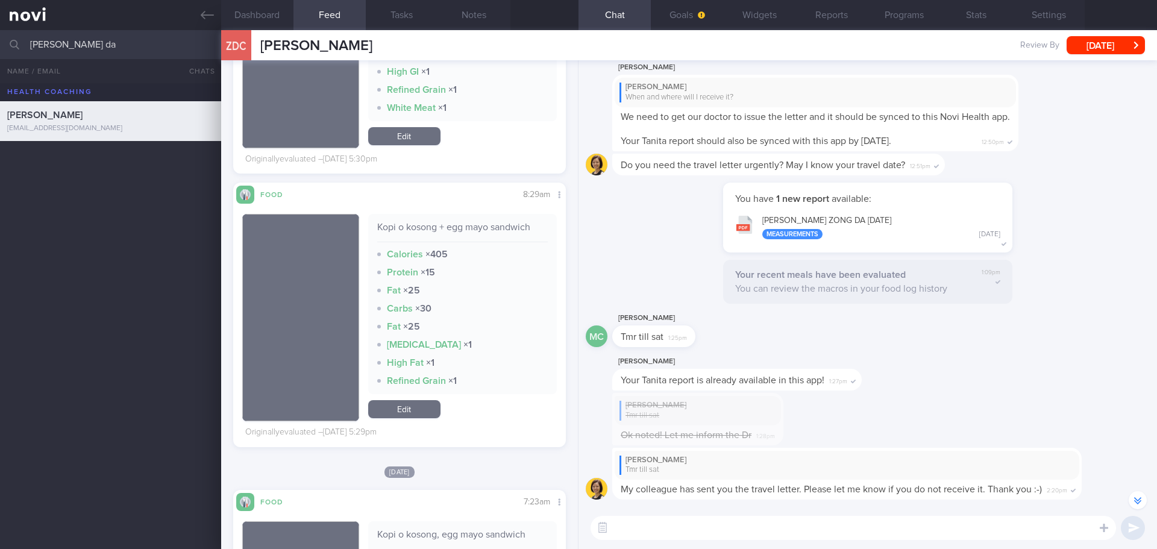
scroll to position [-3134, 0]
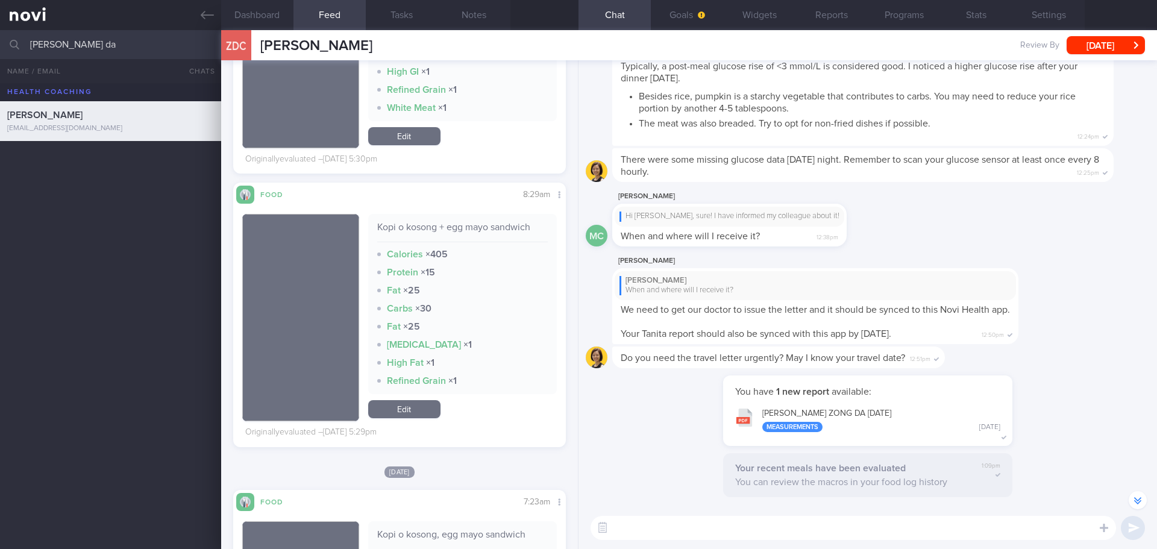
click at [1010, 225] on div "MC [PERSON_NAME] Hi [PERSON_NAME], sure! I have informed my colleague about it!…" at bounding box center [868, 221] width 564 height 64
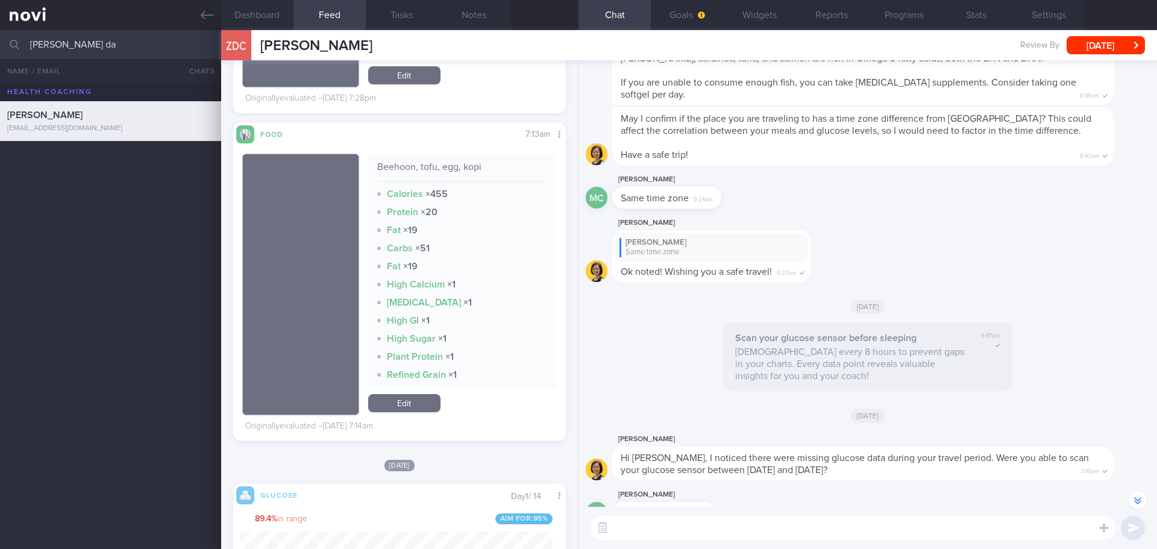
scroll to position [5132, 0]
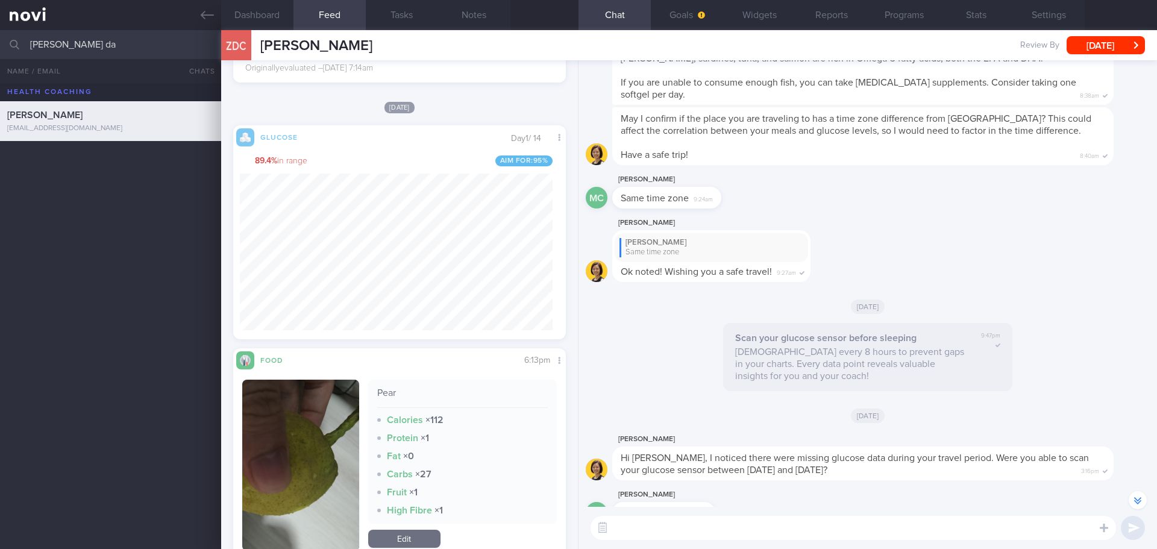
click at [797, 190] on div "MC [PERSON_NAME] Same time zone 9:24am" at bounding box center [868, 193] width 564 height 43
